Goal: Check status: Check status

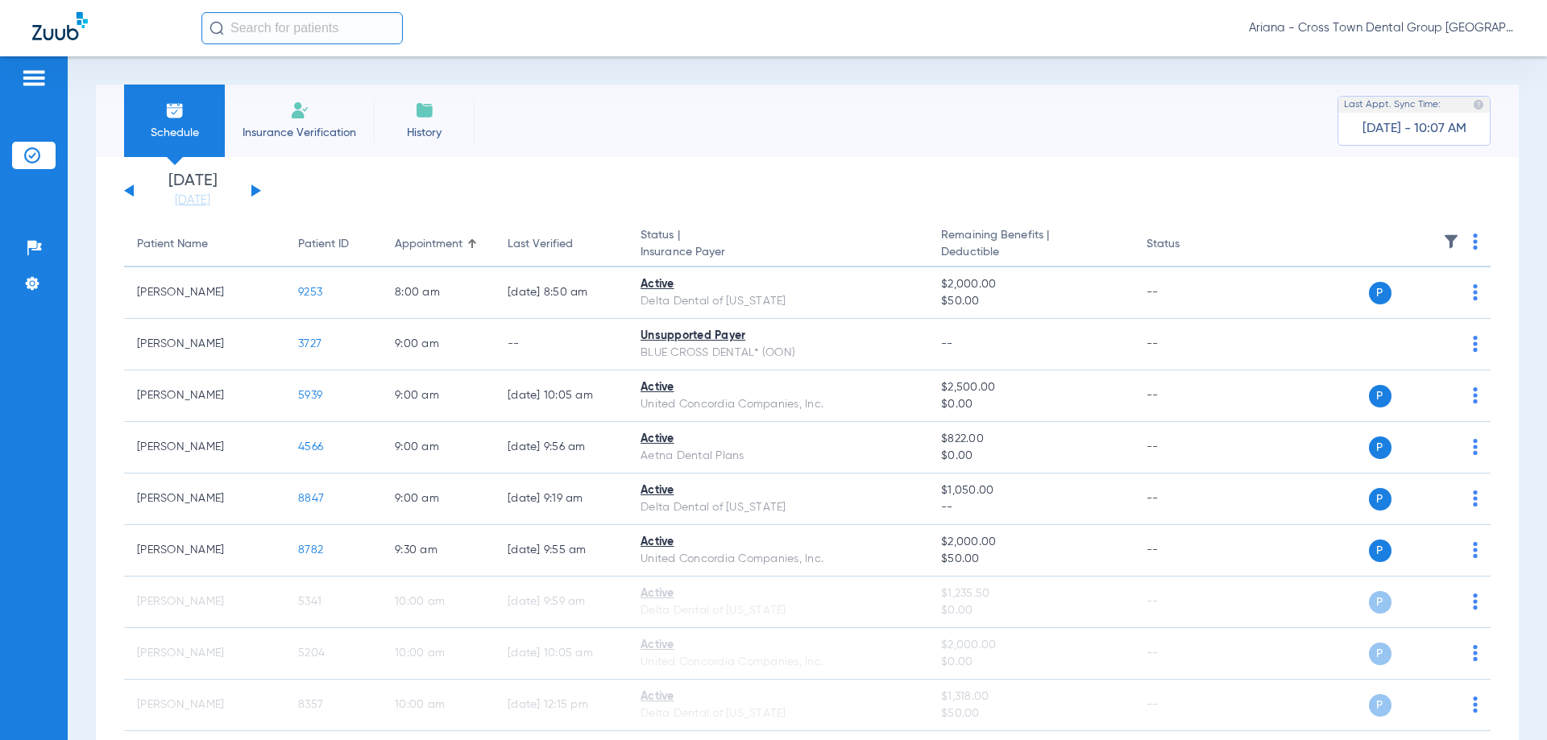
click at [293, 23] on input "text" at bounding box center [301, 28] width 201 height 32
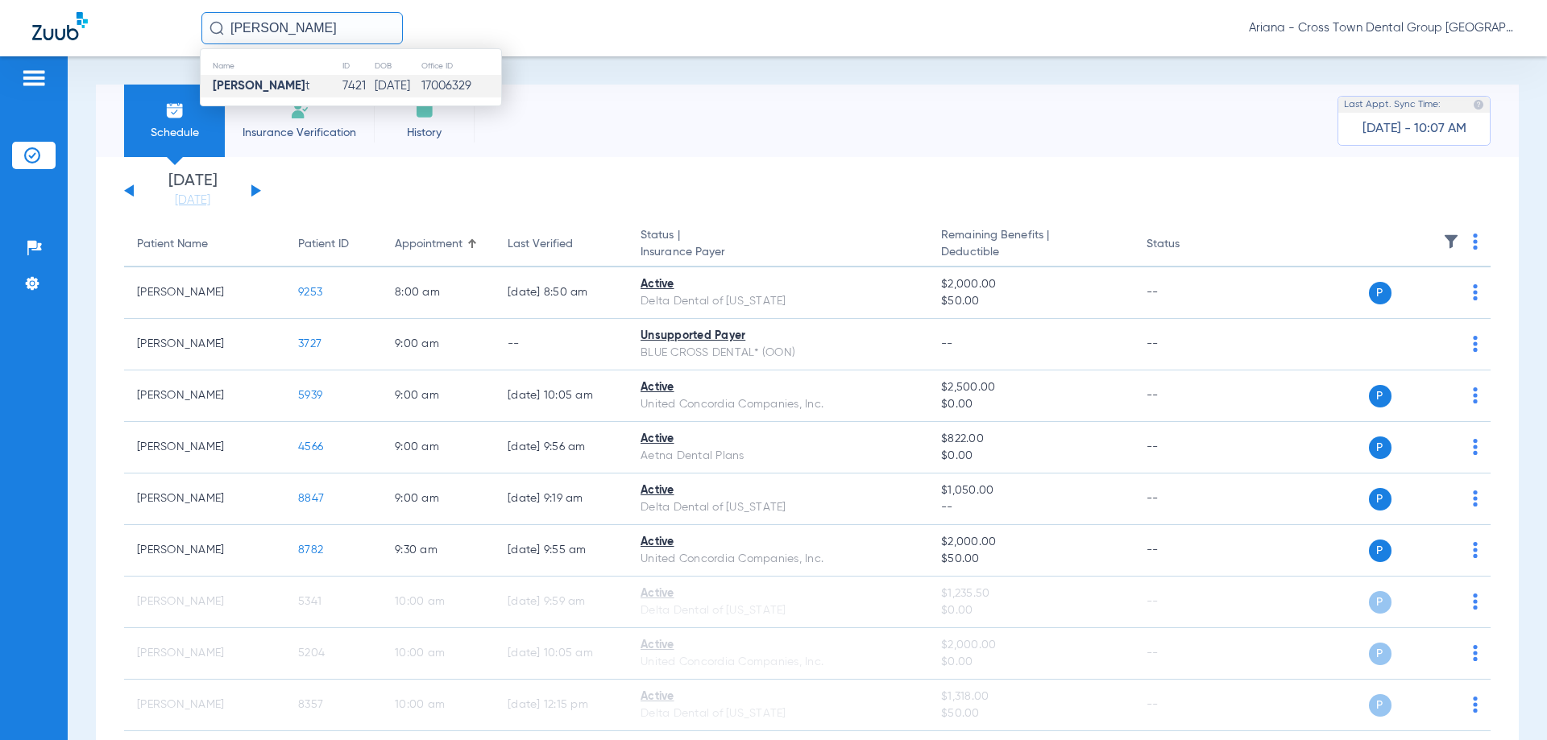
type input "[PERSON_NAME]"
click at [247, 76] on td "[PERSON_NAME] t" at bounding box center [271, 86] width 141 height 23
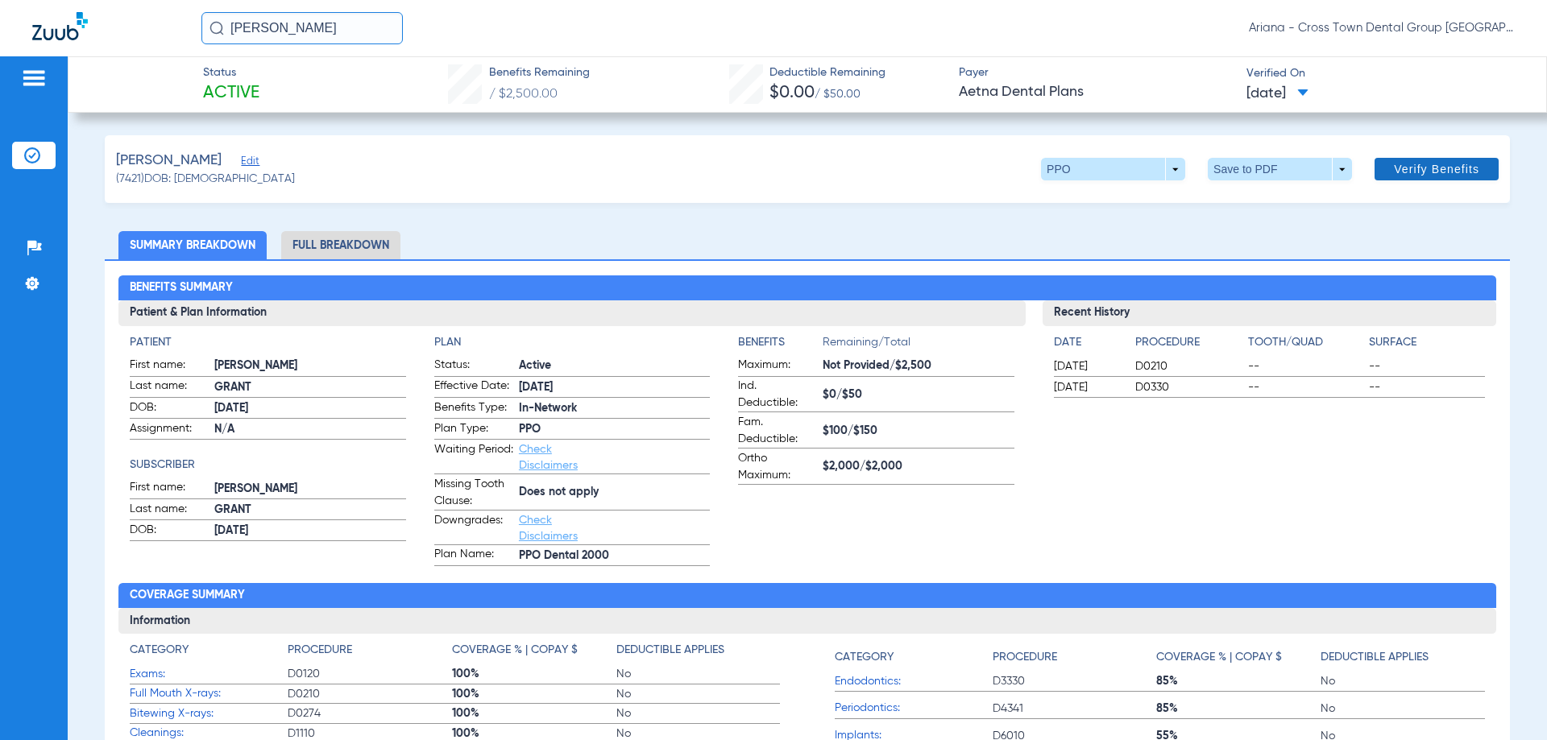
click at [1421, 178] on span at bounding box center [1436, 169] width 124 height 39
click at [355, 242] on li "Full Breakdown" at bounding box center [340, 245] width 119 height 28
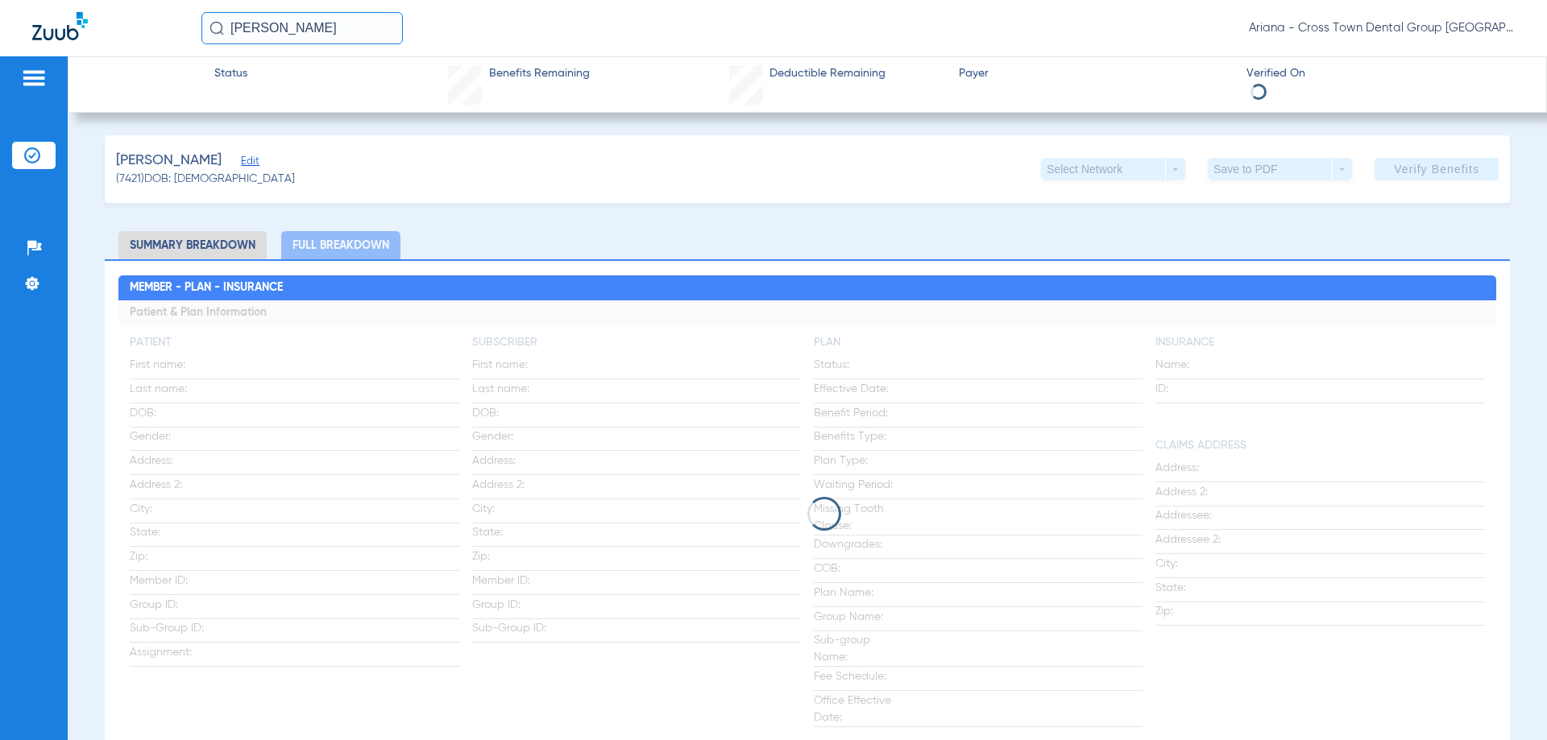
click at [163, 241] on li "Summary Breakdown" at bounding box center [192, 245] width 148 height 28
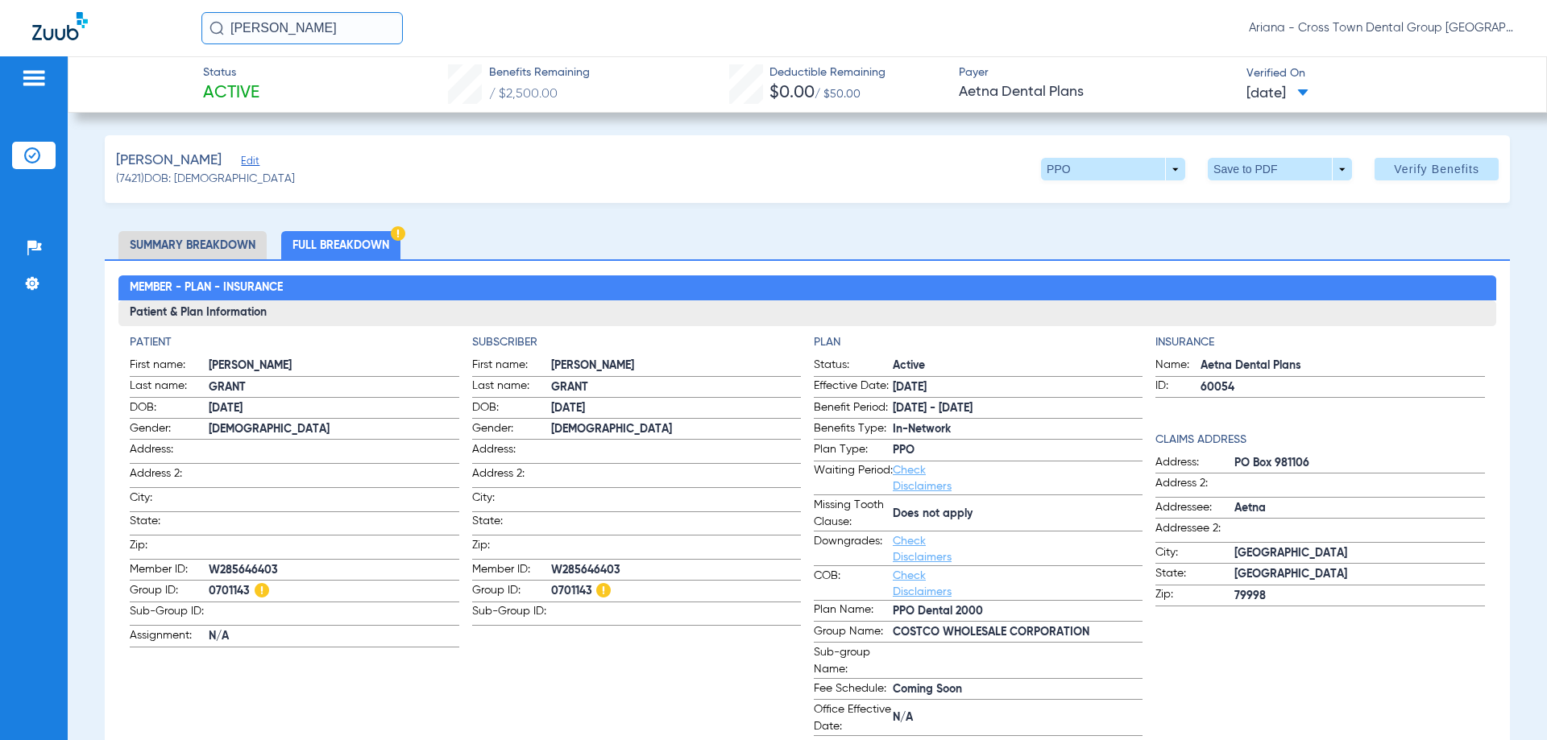
click at [193, 239] on li "Summary Breakdown" at bounding box center [192, 245] width 148 height 28
